Goal: Information Seeking & Learning: Understand process/instructions

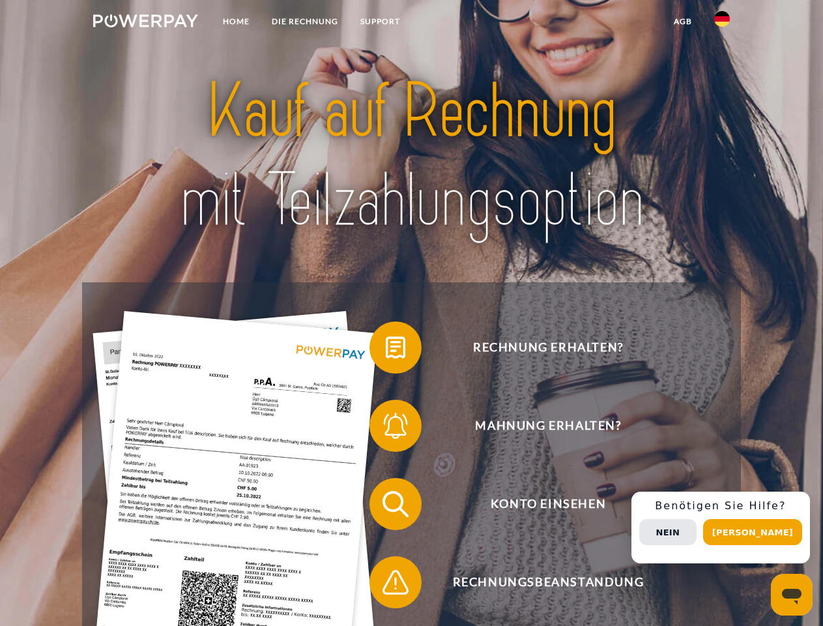
click at [145, 23] on img at bounding box center [145, 20] width 105 height 13
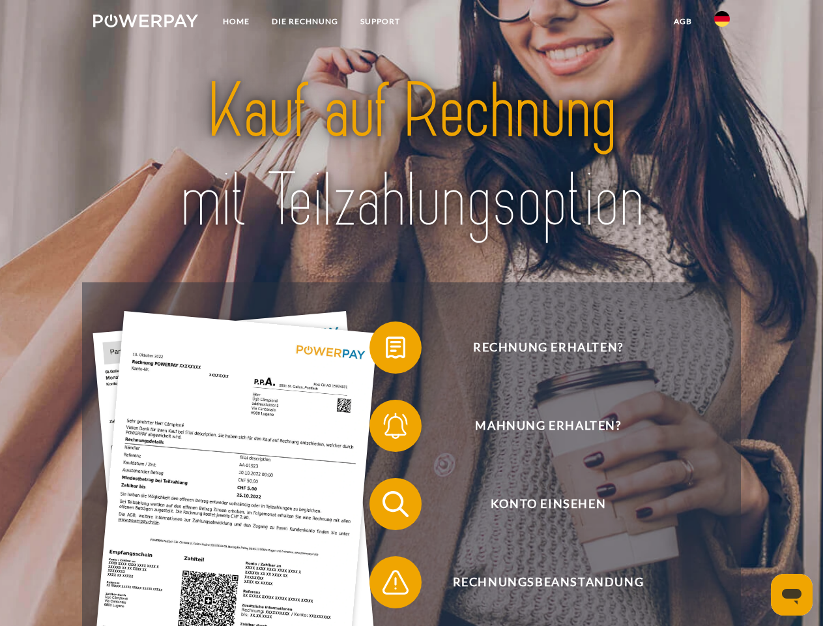
click at [722, 23] on img at bounding box center [723, 19] width 16 height 16
click at [683, 22] on link "agb" at bounding box center [683, 21] width 40 height 23
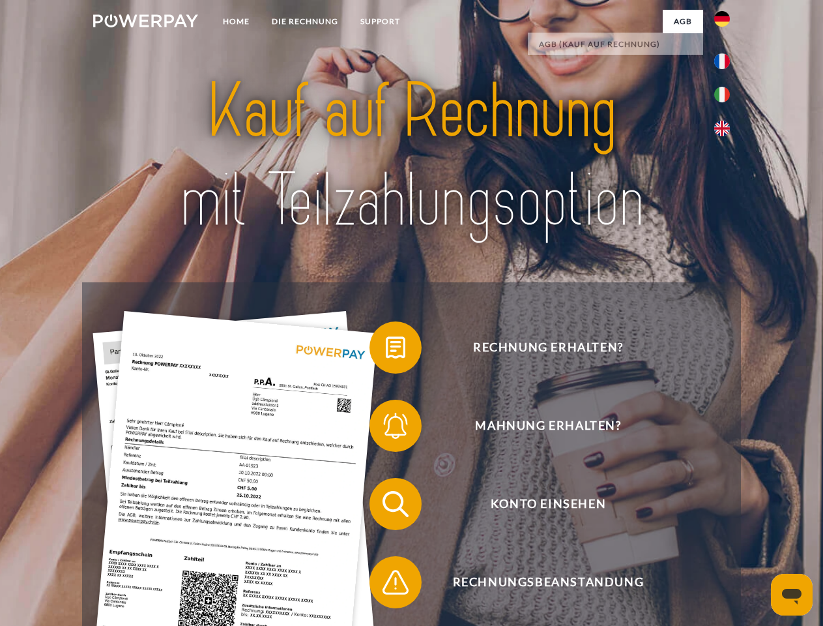
click at [386, 350] on span at bounding box center [376, 347] width 65 height 65
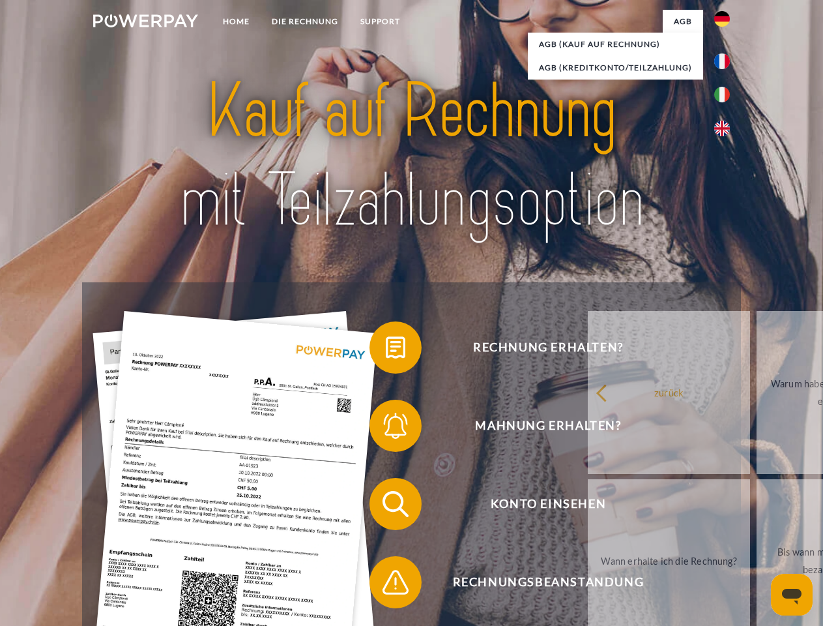
click at [386, 428] on div "Rechnung erhalten? Mahnung erhalten? Konto einsehen" at bounding box center [411, 543] width 658 height 522
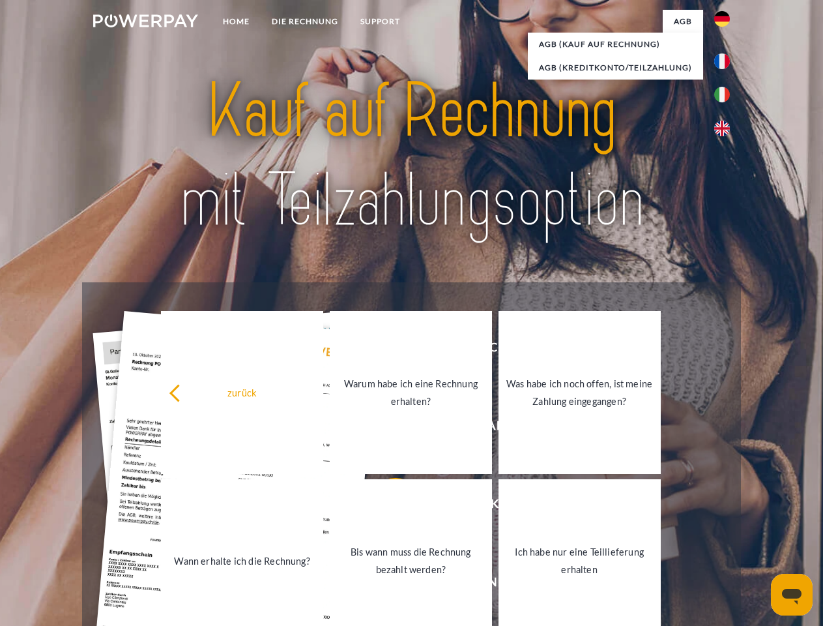
click at [386, 507] on link "Bis wann muss die Rechnung bezahlt werden?" at bounding box center [411, 560] width 162 height 163
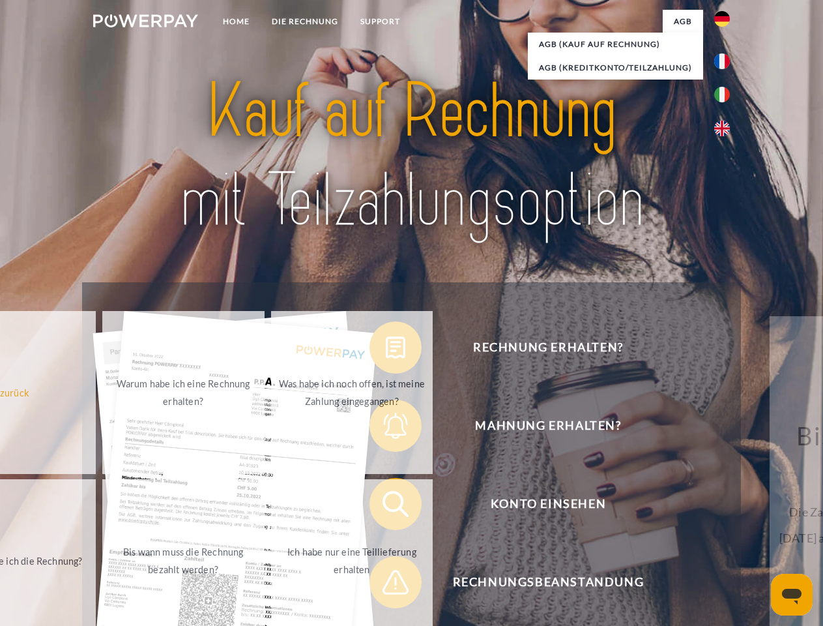
click at [386, 585] on span at bounding box center [376, 582] width 65 height 65
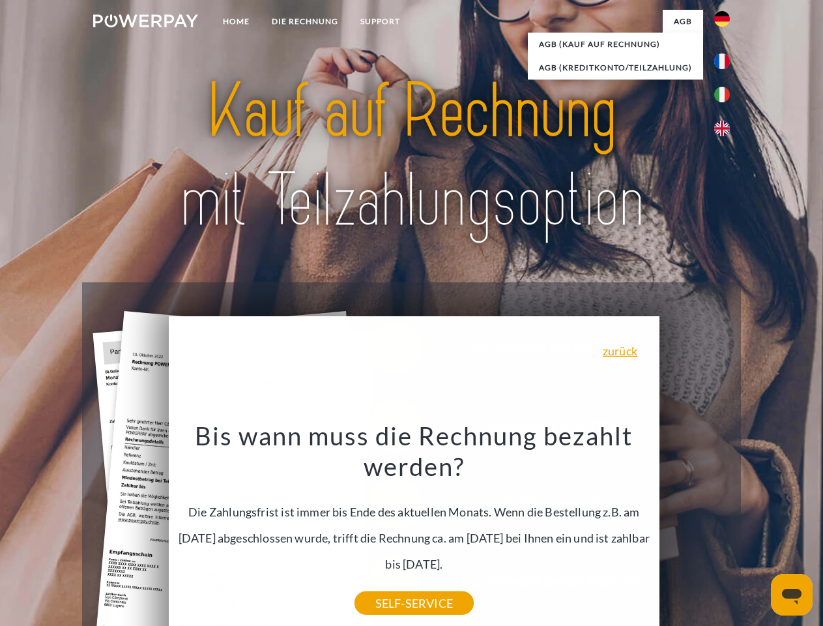
click at [726, 527] on div "Rechnung erhalten? Mahnung erhalten? Konto einsehen" at bounding box center [411, 543] width 658 height 522
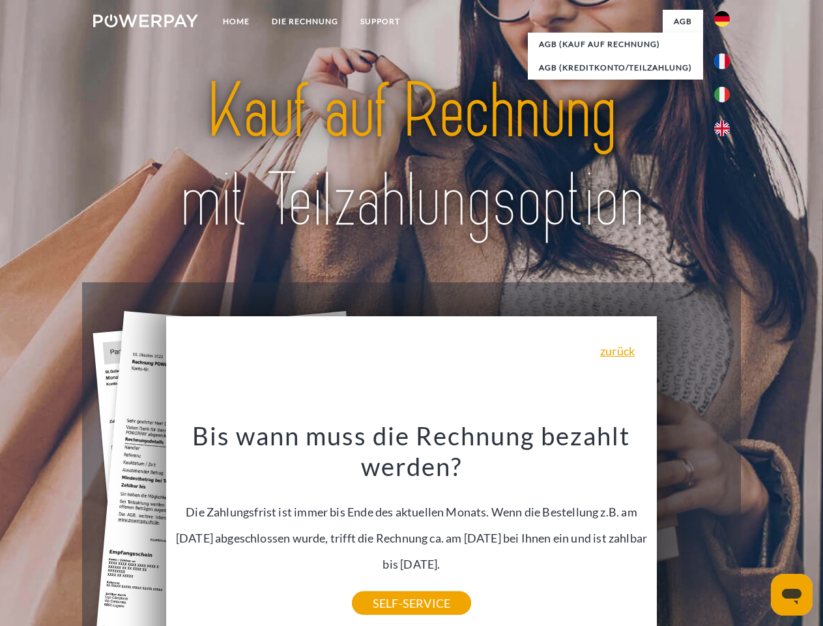
click at [694, 530] on span "Konto einsehen" at bounding box center [548, 504] width 319 height 52
click at [758, 532] on header "Home DIE RECHNUNG SUPPORT" at bounding box center [411, 450] width 823 height 900
